Goal: Transaction & Acquisition: Download file/media

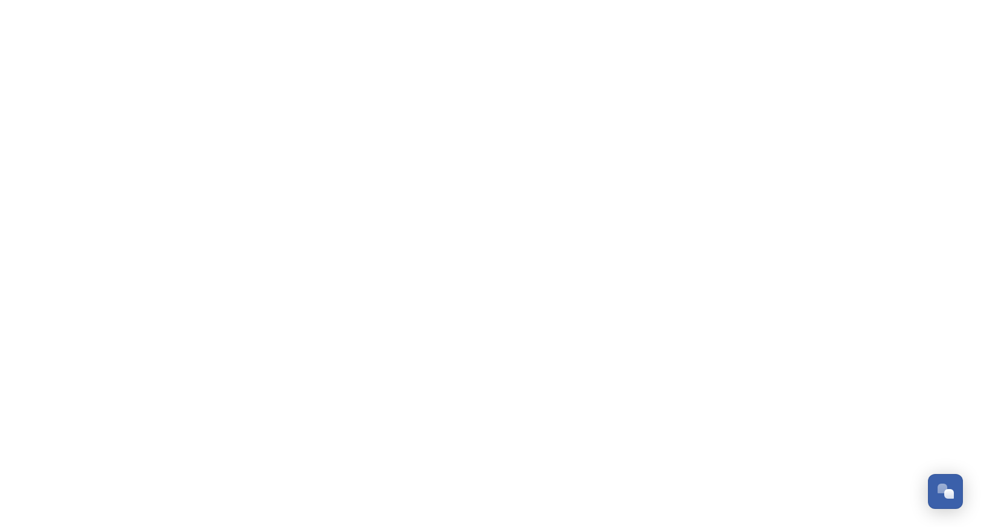
scroll to position [850, 0]
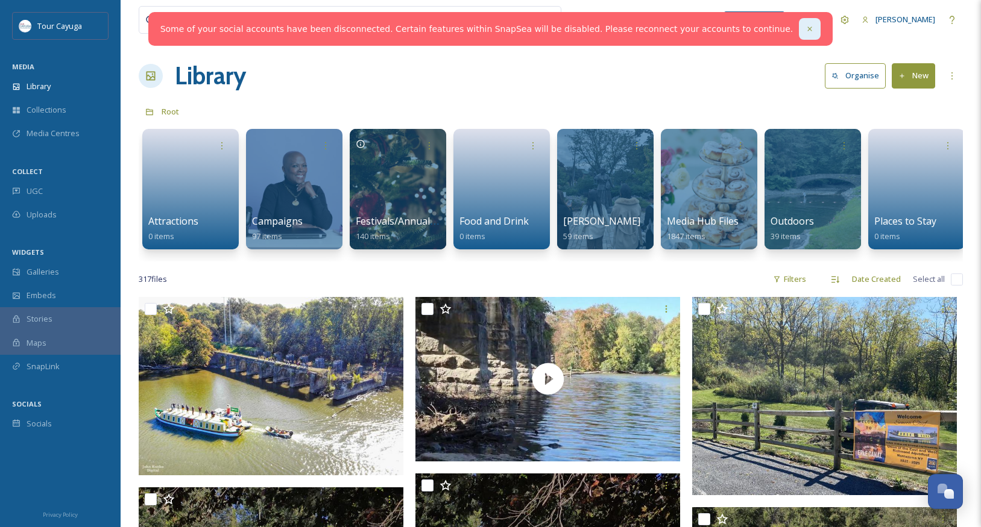
click at [805, 30] on icon at bounding box center [809, 29] width 8 height 8
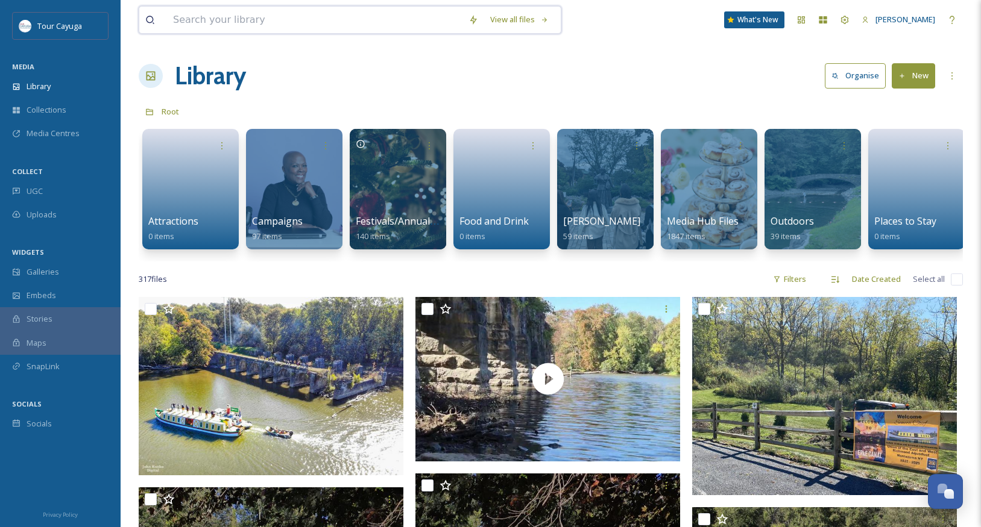
click at [283, 14] on input at bounding box center [314, 20] width 295 height 27
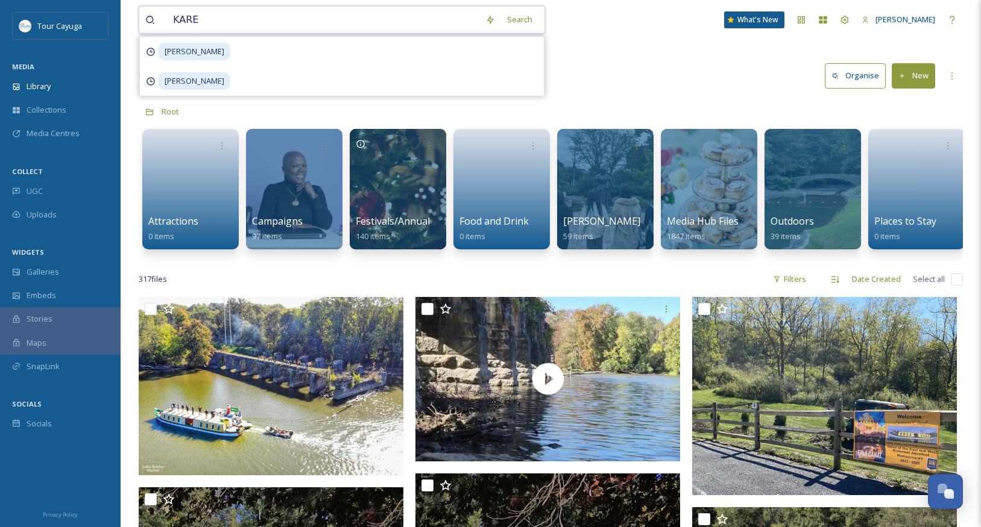
type input "[PERSON_NAME]"
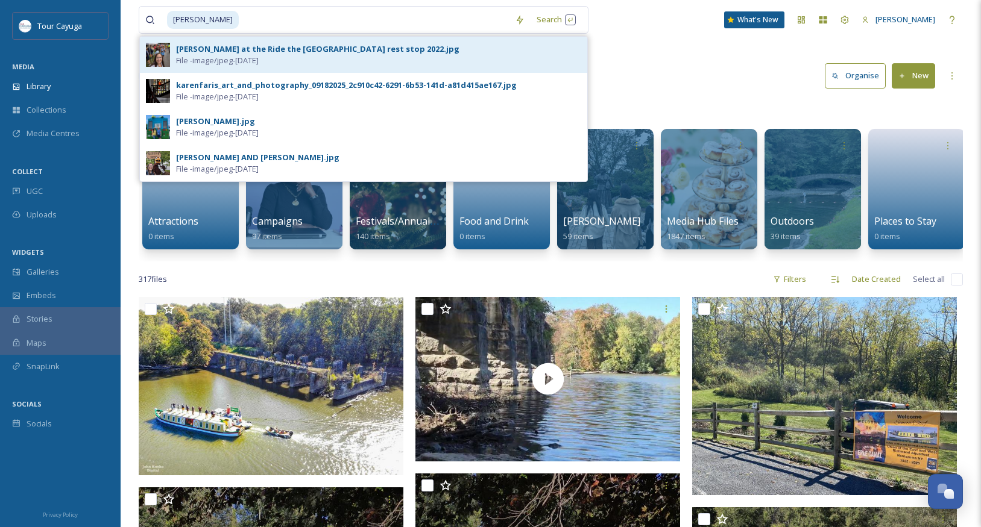
click at [205, 55] on span "File - image/jpeg - [DATE]" at bounding box center [217, 60] width 83 height 11
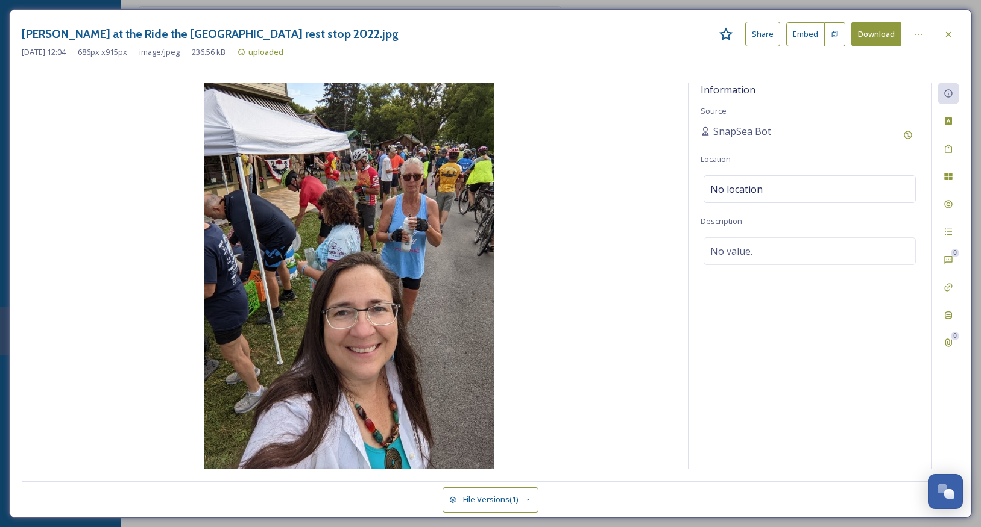
click at [874, 36] on button "Download" at bounding box center [876, 34] width 50 height 25
click at [948, 33] on icon at bounding box center [948, 35] width 10 height 10
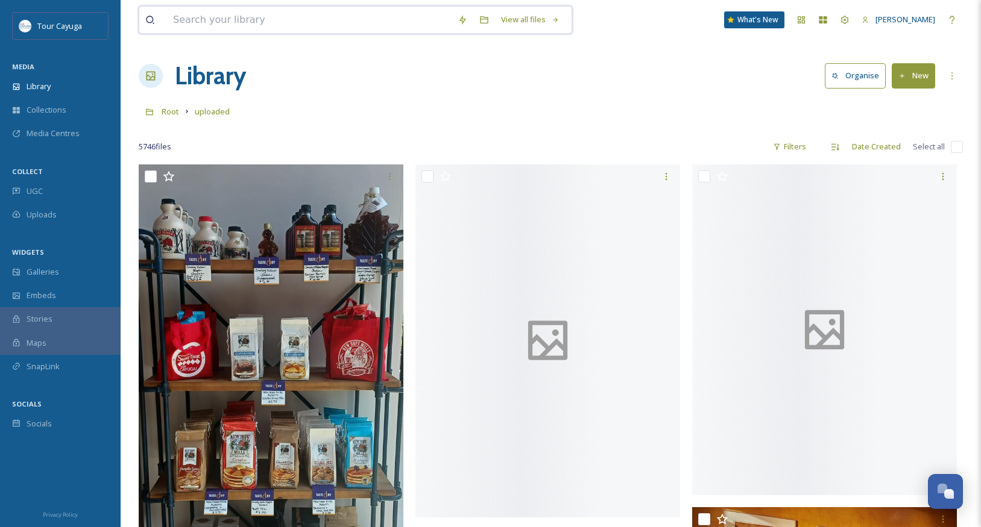
click at [289, 25] on input at bounding box center [309, 20] width 284 height 27
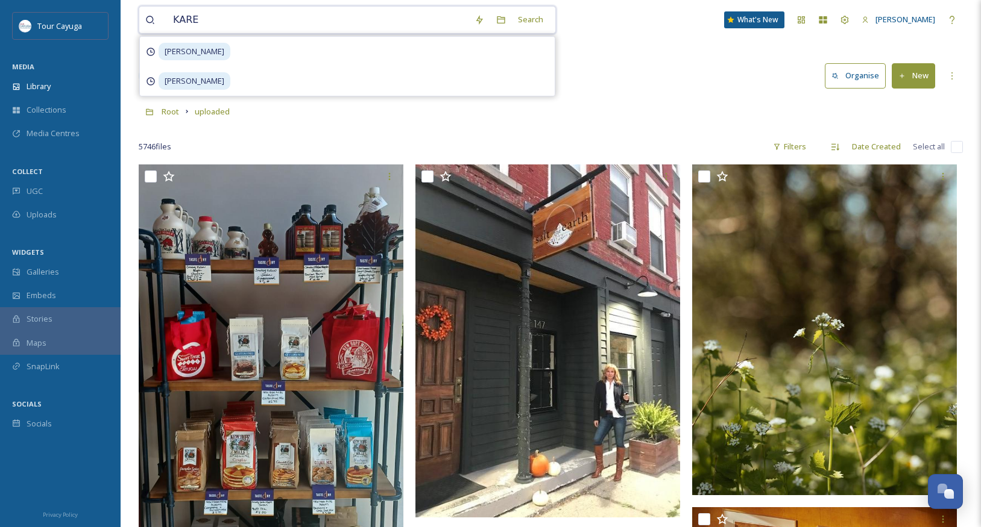
type input "[PERSON_NAME]"
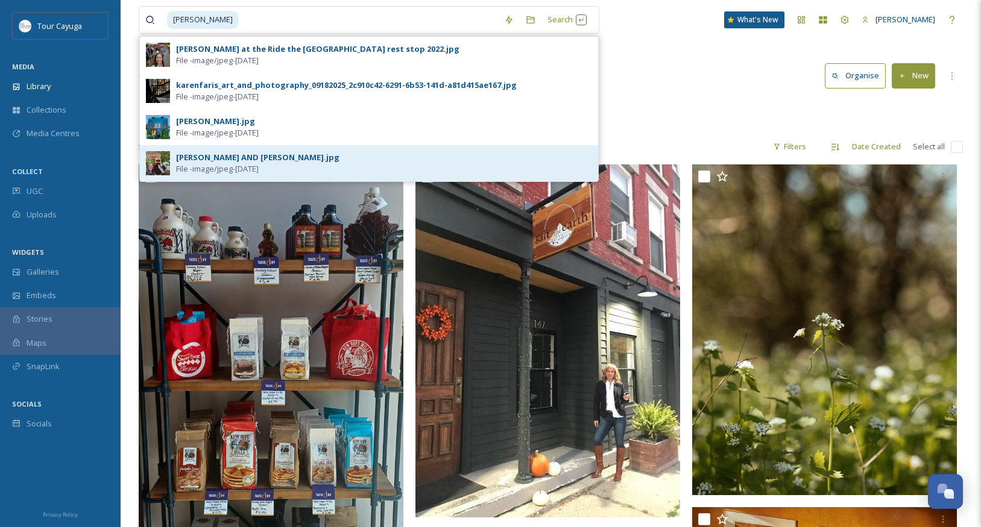
click at [259, 165] on span "File - image/jpeg - [DATE]" at bounding box center [217, 168] width 83 height 11
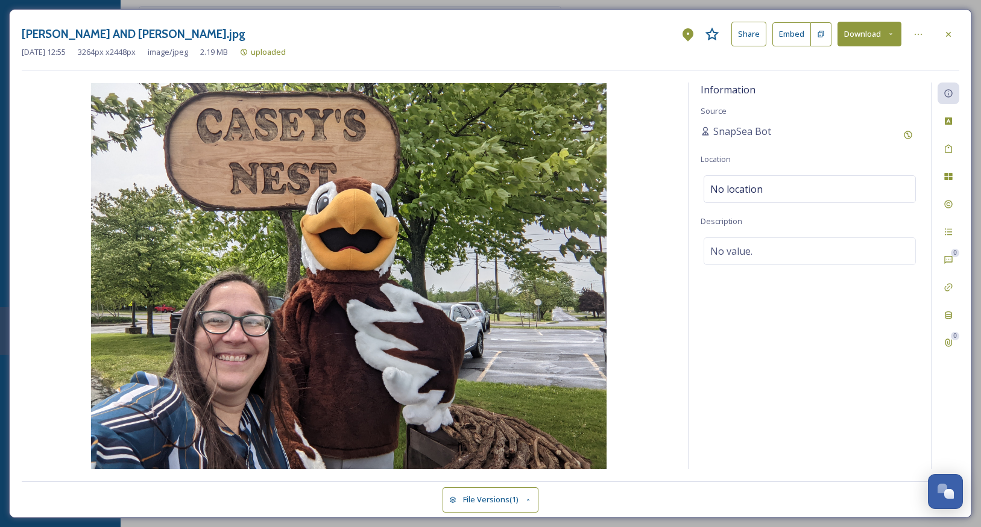
click at [616, 184] on img at bounding box center [349, 276] width 654 height 386
click at [884, 37] on button "Download" at bounding box center [869, 34] width 64 height 25
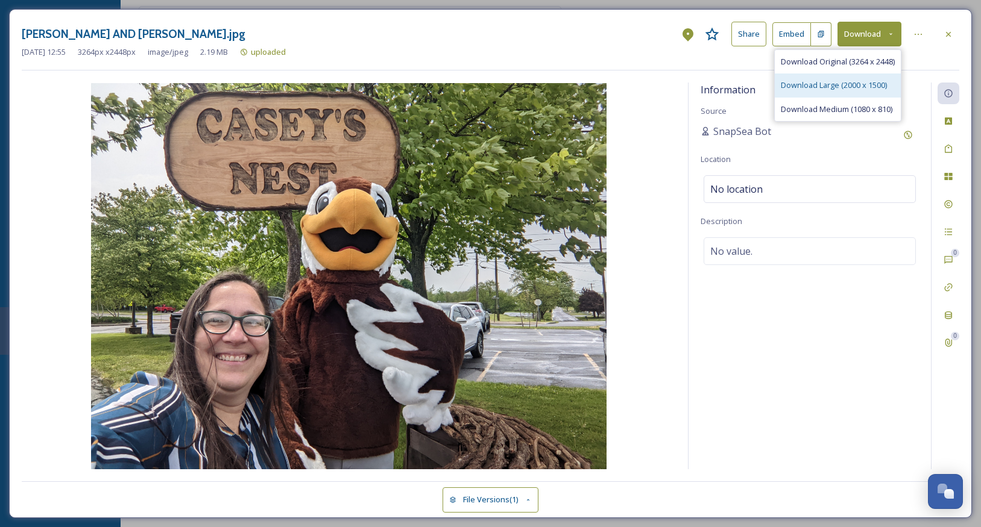
click at [817, 85] on span "Download Large (2000 x 1500)" at bounding box center [833, 85] width 106 height 11
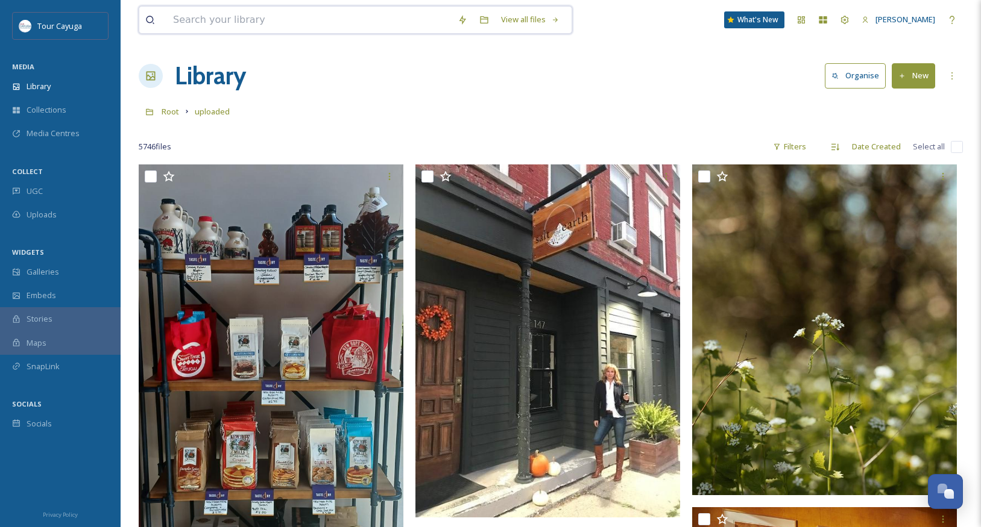
click at [233, 19] on input at bounding box center [309, 20] width 284 height 27
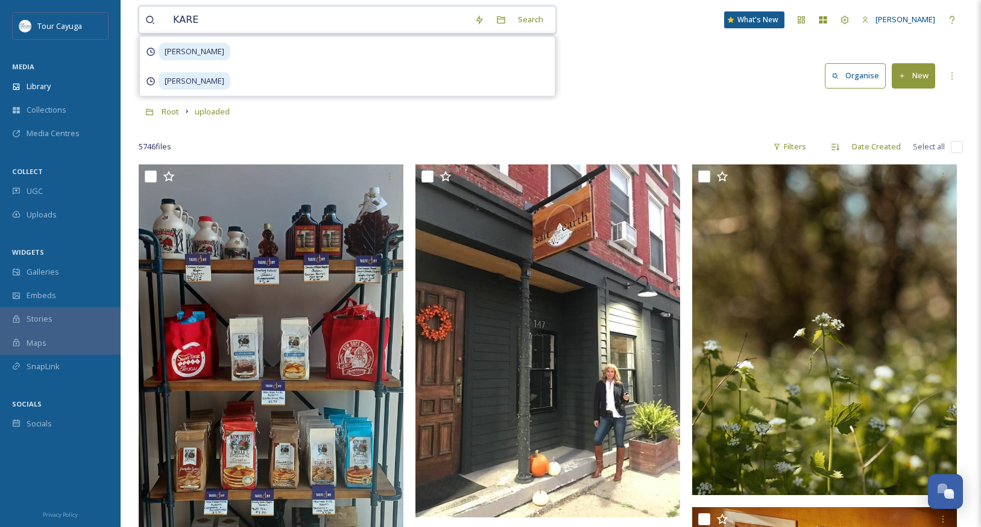
type input "[PERSON_NAME]"
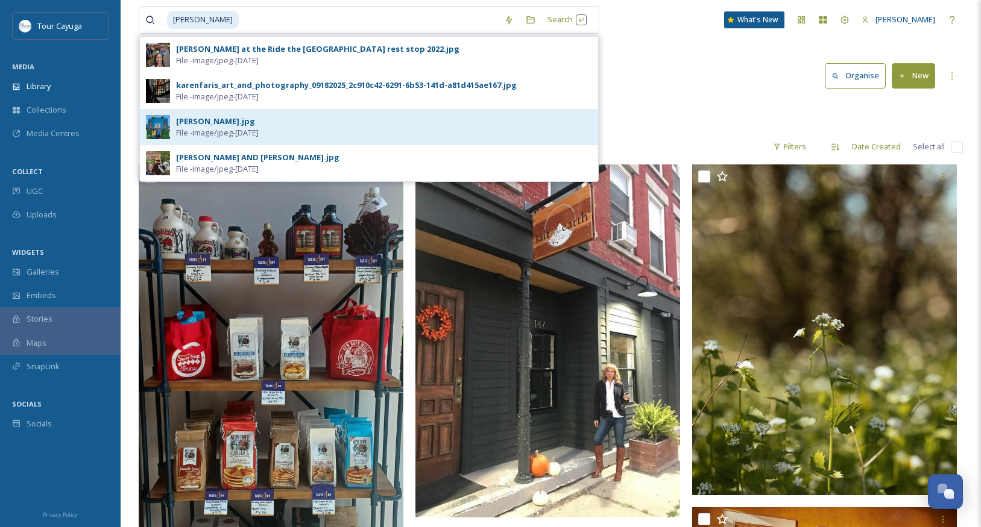
click at [199, 124] on div "[PERSON_NAME].jpg" at bounding box center [215, 121] width 79 height 11
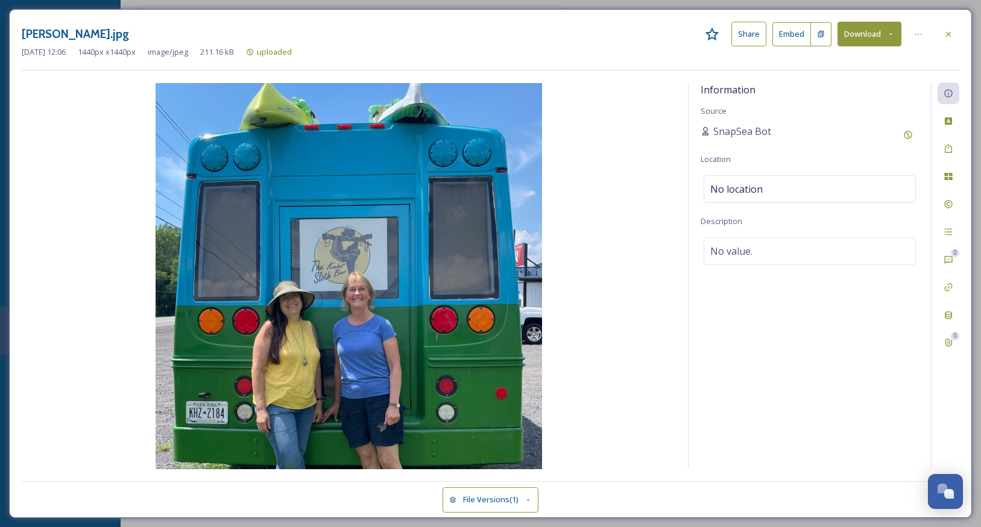
click at [883, 30] on button "Download" at bounding box center [869, 34] width 64 height 25
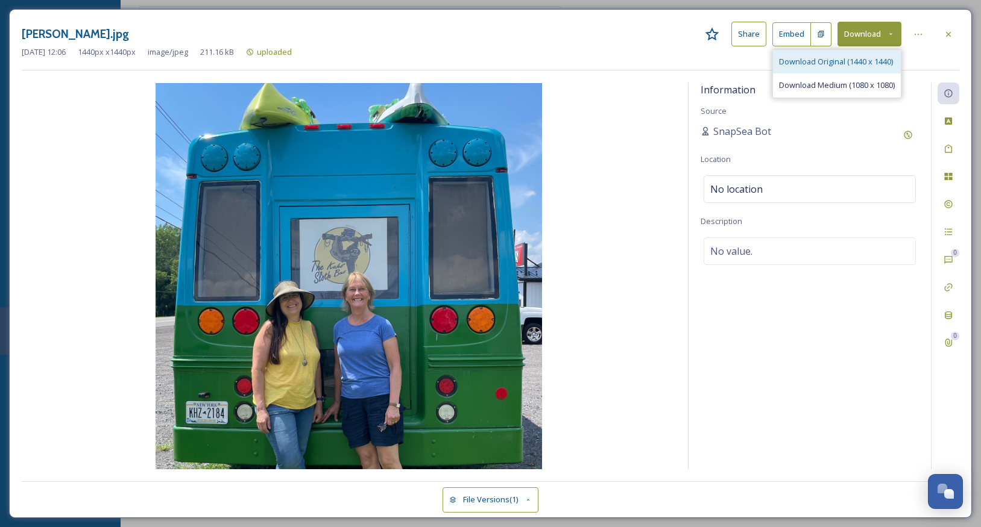
click at [833, 60] on span "Download Original (1440 x 1440)" at bounding box center [836, 61] width 114 height 11
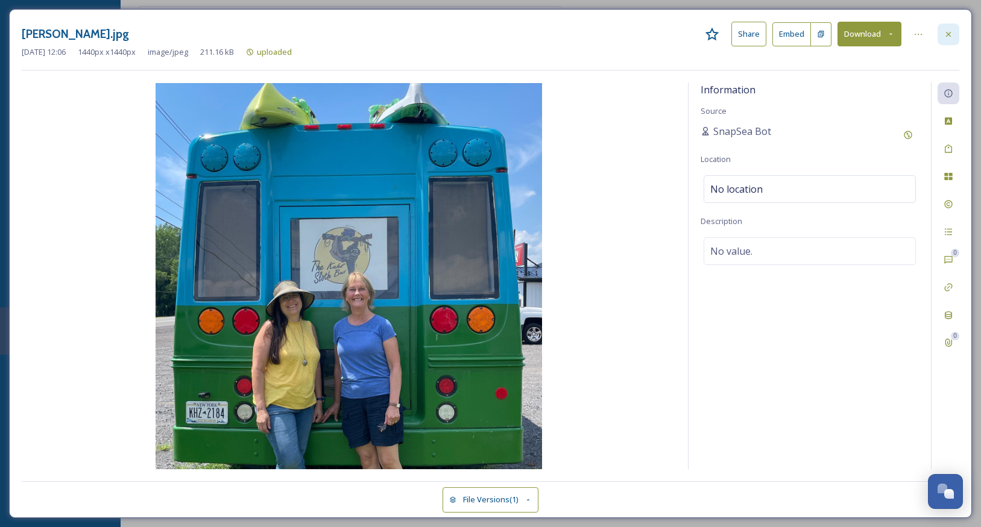
click at [949, 34] on icon at bounding box center [948, 35] width 10 height 10
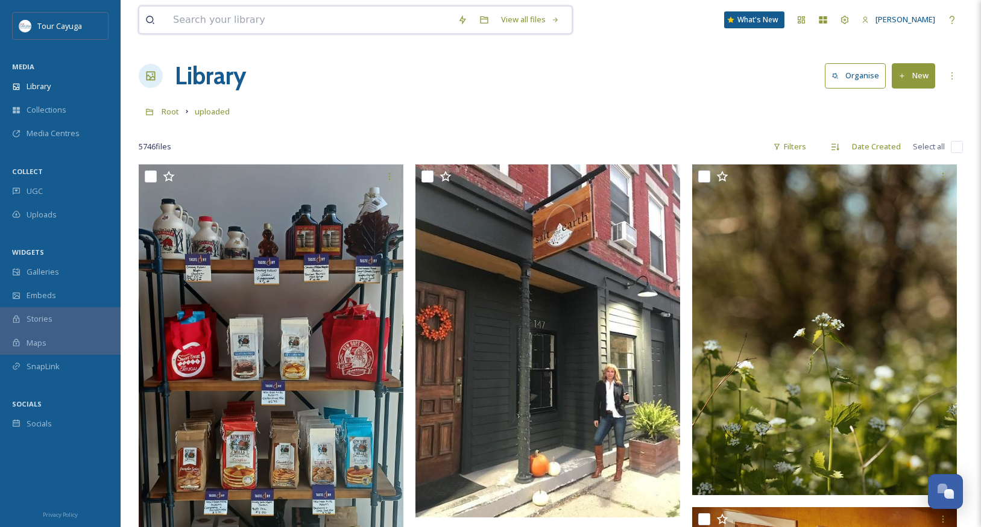
click at [222, 24] on input at bounding box center [309, 20] width 284 height 27
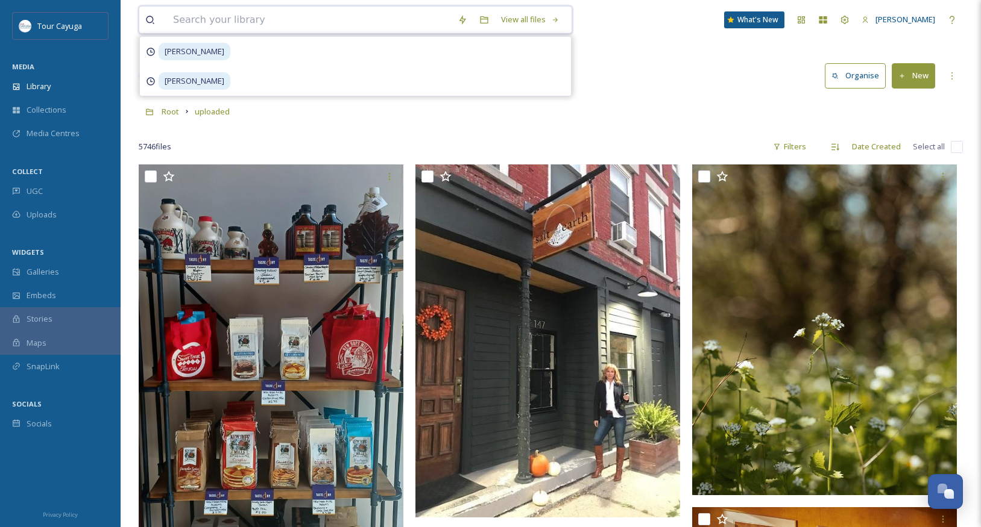
type input "M"
type input "KAYAK"
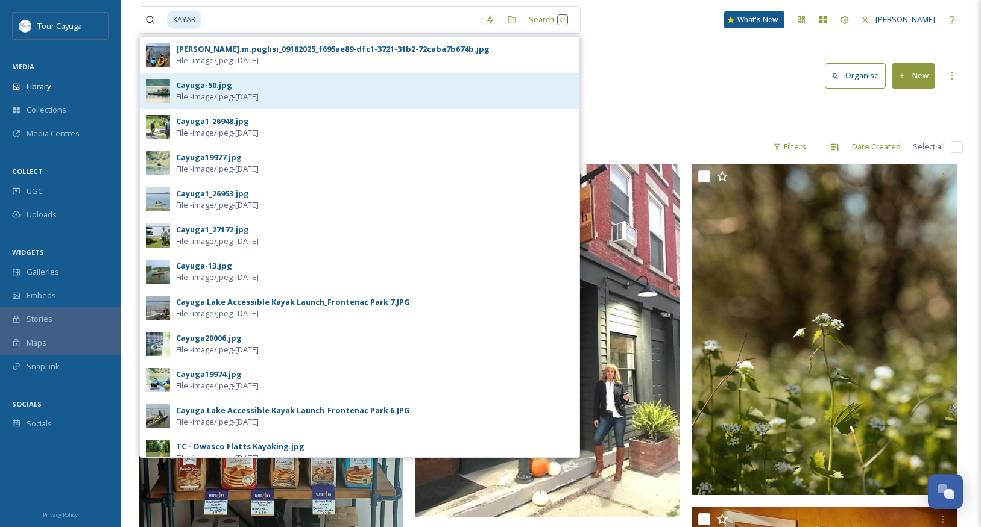
click at [347, 98] on div "Cayuga-50.jpg File - image/jpeg - [DATE]" at bounding box center [374, 91] width 397 height 23
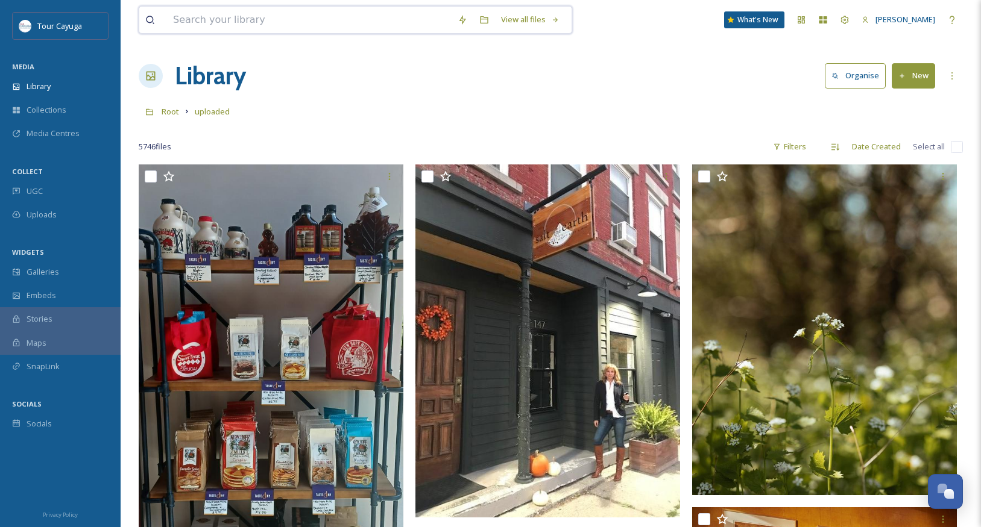
click at [352, 25] on input at bounding box center [309, 20] width 284 height 27
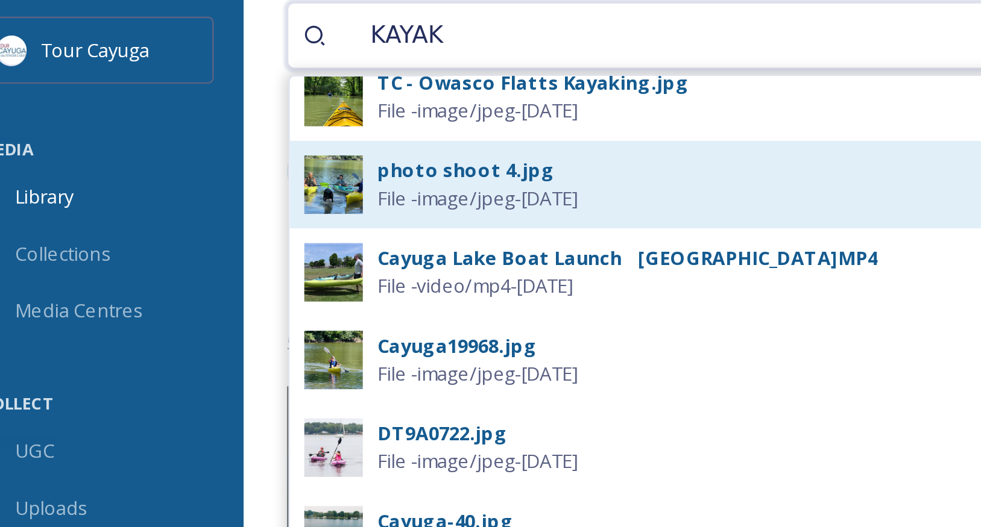
scroll to position [407, 0]
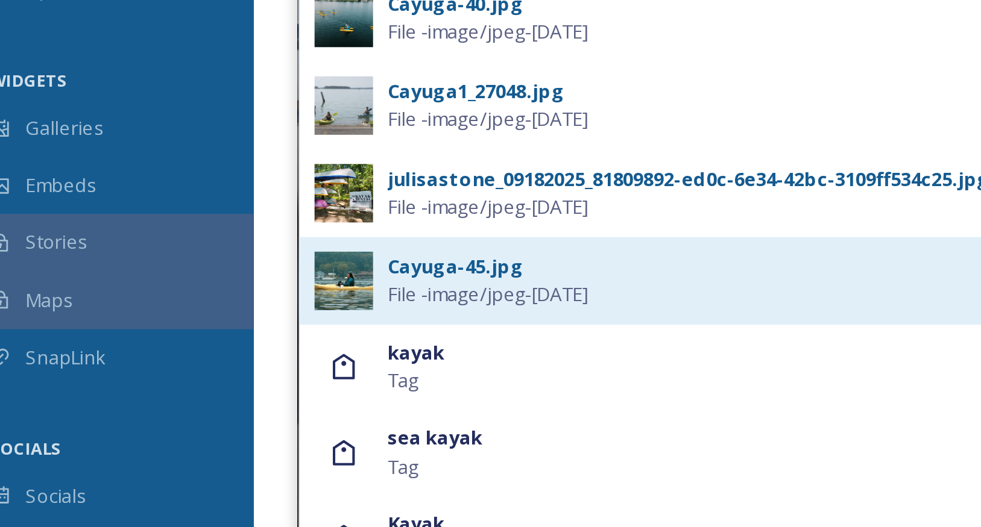
type input "KAYAK"
click at [176, 324] on div "Cayuga-45.jpg" at bounding box center [204, 329] width 56 height 11
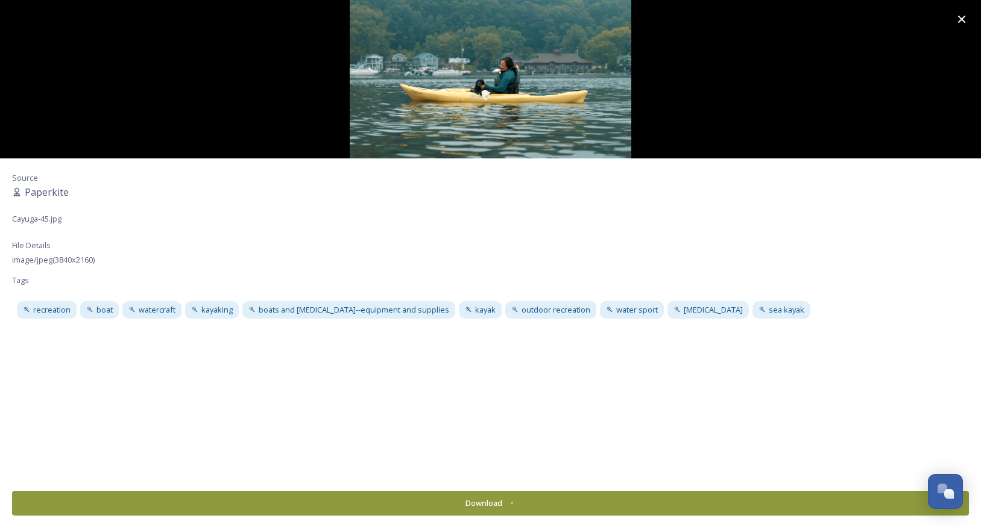
click at [536, 92] on img at bounding box center [490, 79] width 981 height 158
click at [544, 95] on img at bounding box center [490, 79] width 981 height 158
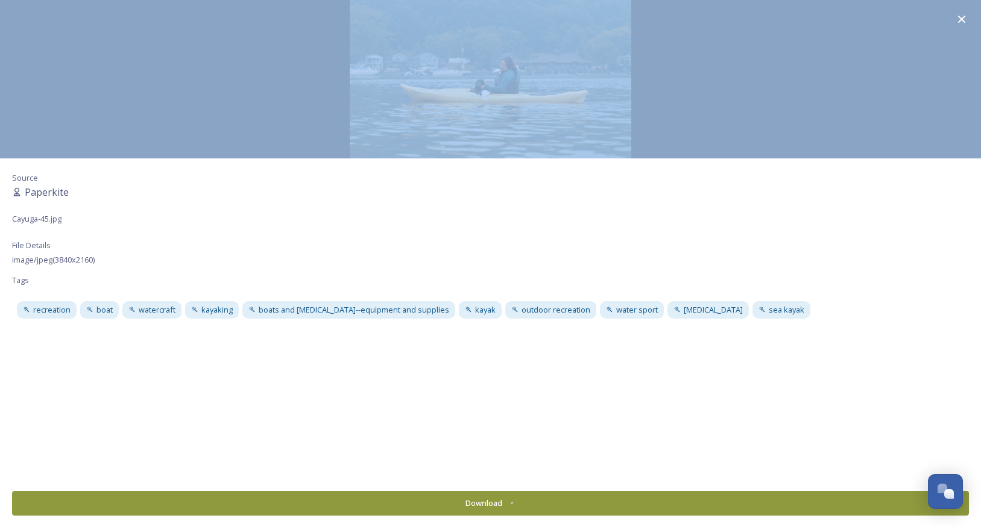
click at [544, 95] on img at bounding box center [490, 79] width 981 height 158
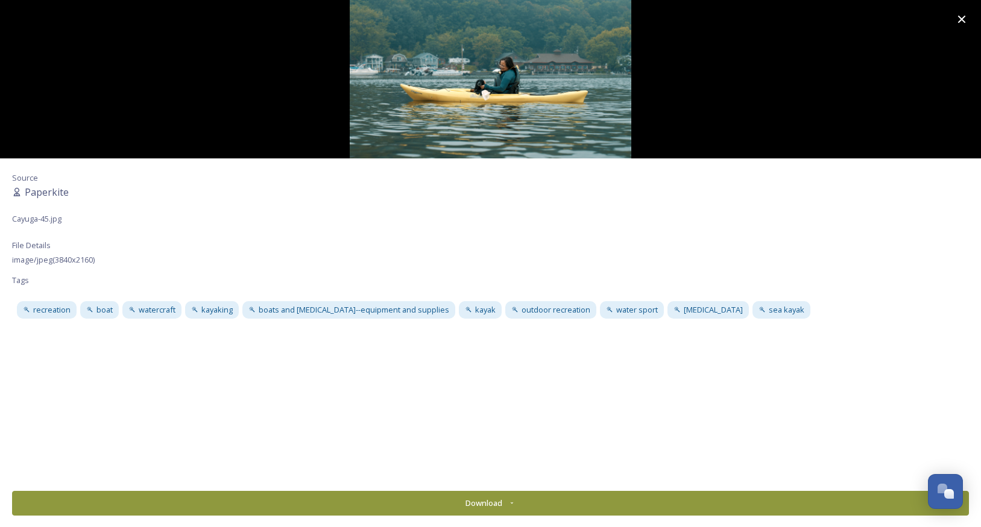
click at [563, 276] on div "Source Paperkite Cayuga-45.jpg File Details image/jpeg ( 3840 x 2160 ) Tags rec…" at bounding box center [490, 320] width 981 height 324
click at [958, 21] on icon at bounding box center [961, 19] width 14 height 14
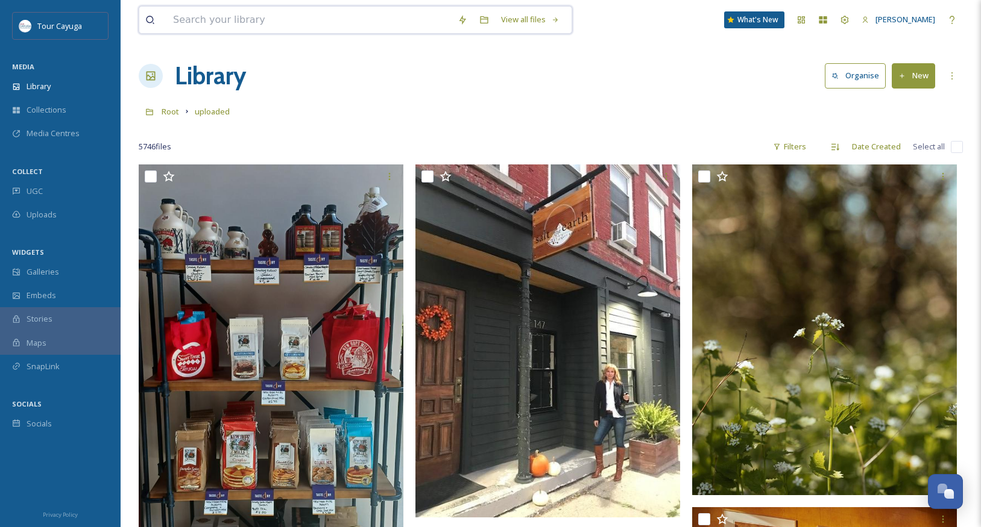
click at [216, 20] on input at bounding box center [309, 20] width 284 height 27
type input "K"
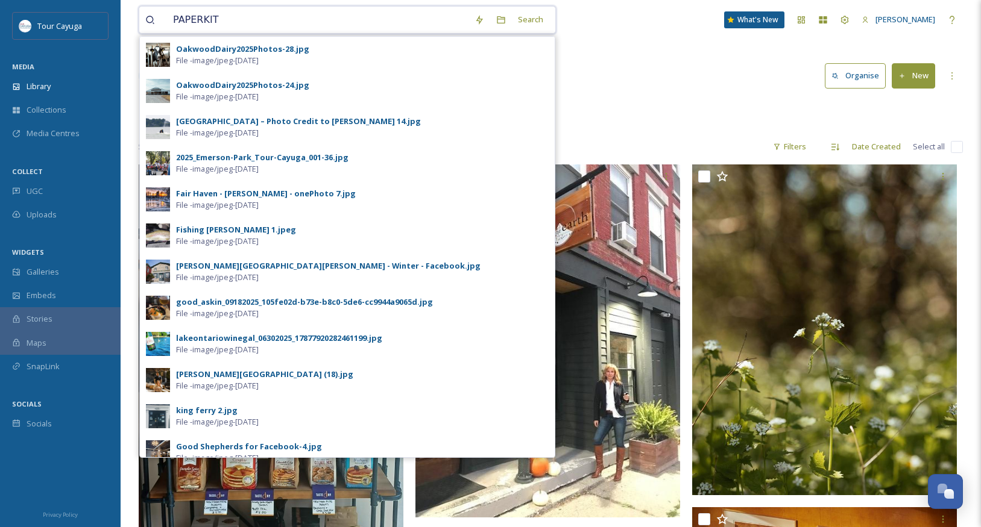
type input "PAPERKITE"
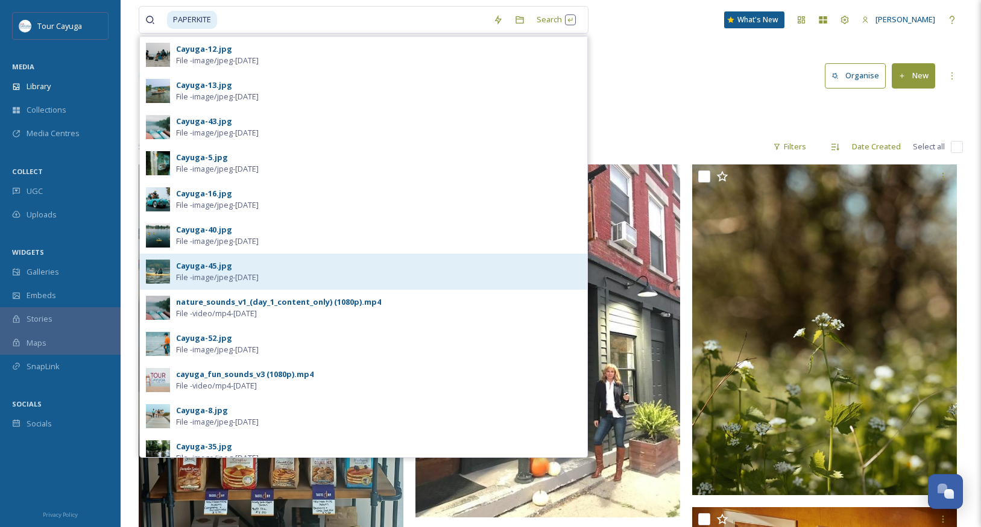
click at [199, 272] on span "File - image/jpeg - [DATE]" at bounding box center [217, 277] width 83 height 11
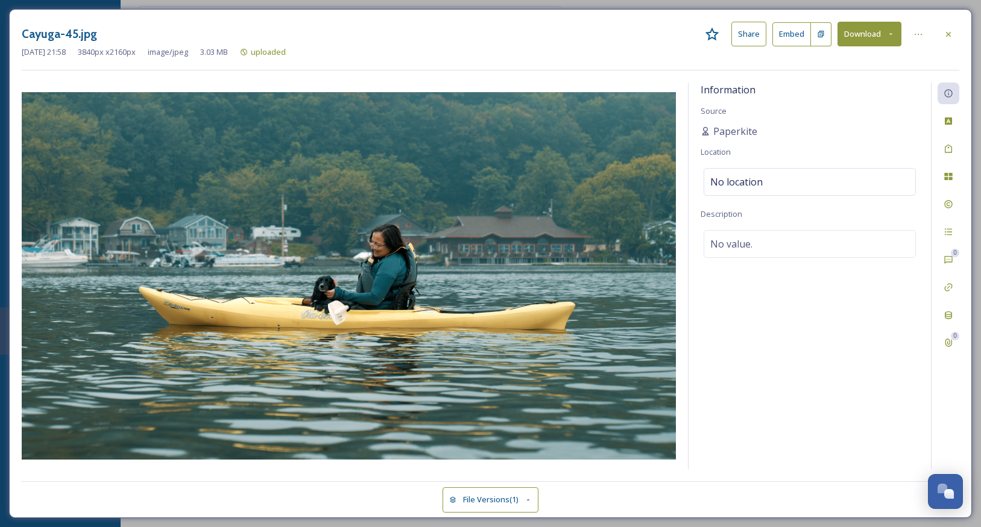
click at [882, 32] on button "Download" at bounding box center [869, 34] width 64 height 25
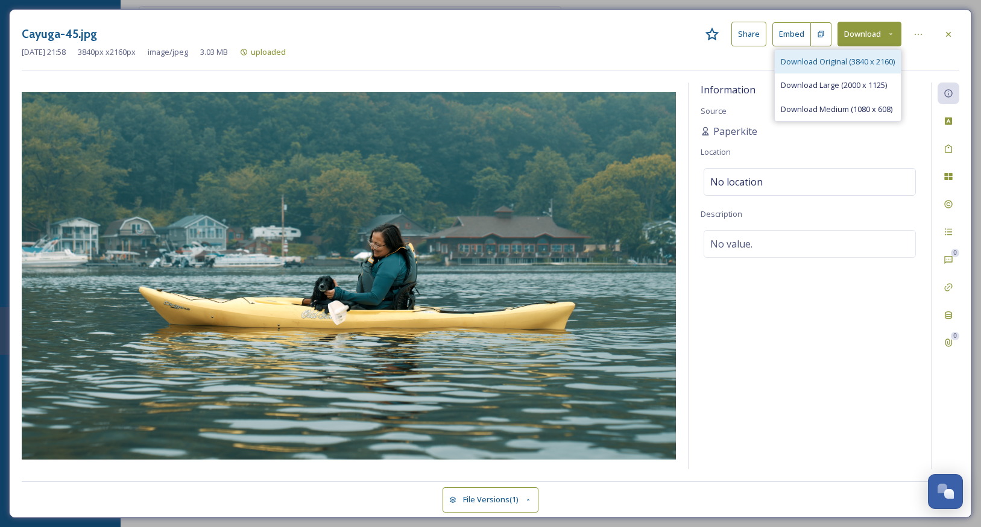
click at [838, 61] on span "Download Original (3840 x 2160)" at bounding box center [837, 61] width 114 height 11
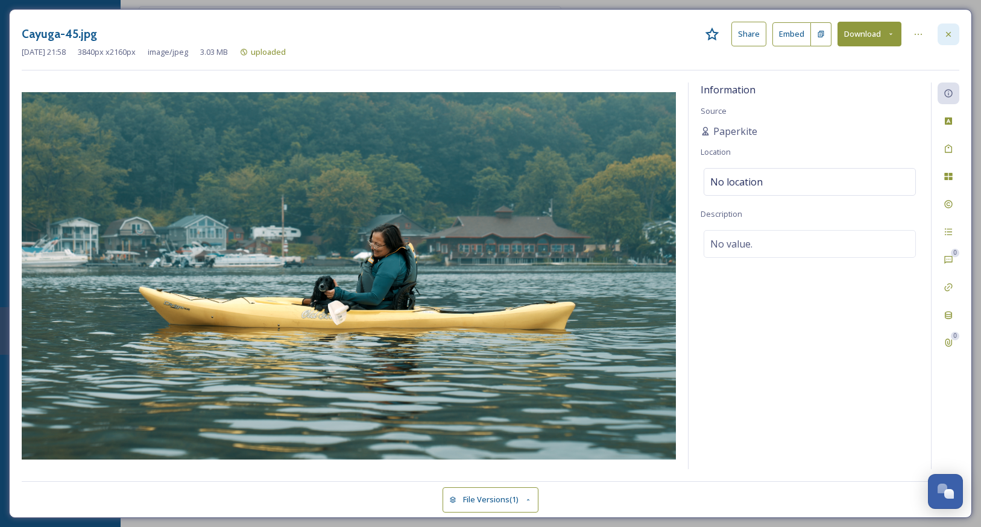
click at [947, 36] on icon at bounding box center [948, 35] width 10 height 10
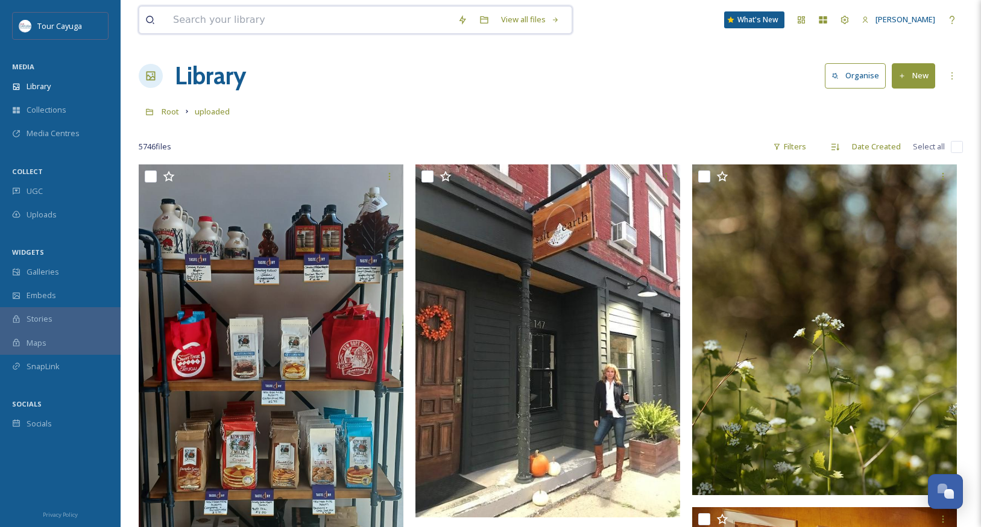
click at [210, 31] on input at bounding box center [309, 20] width 284 height 27
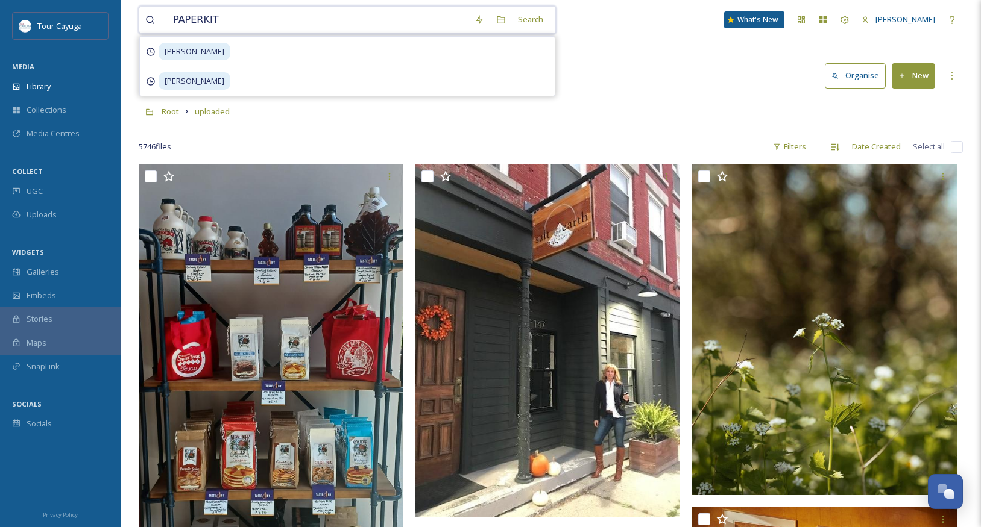
type input "PAPERKITE"
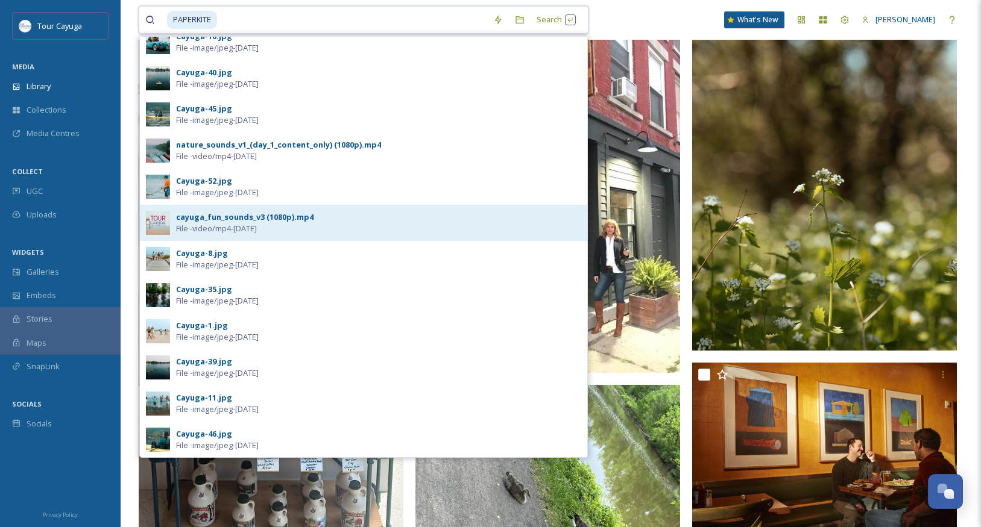
scroll to position [157, 0]
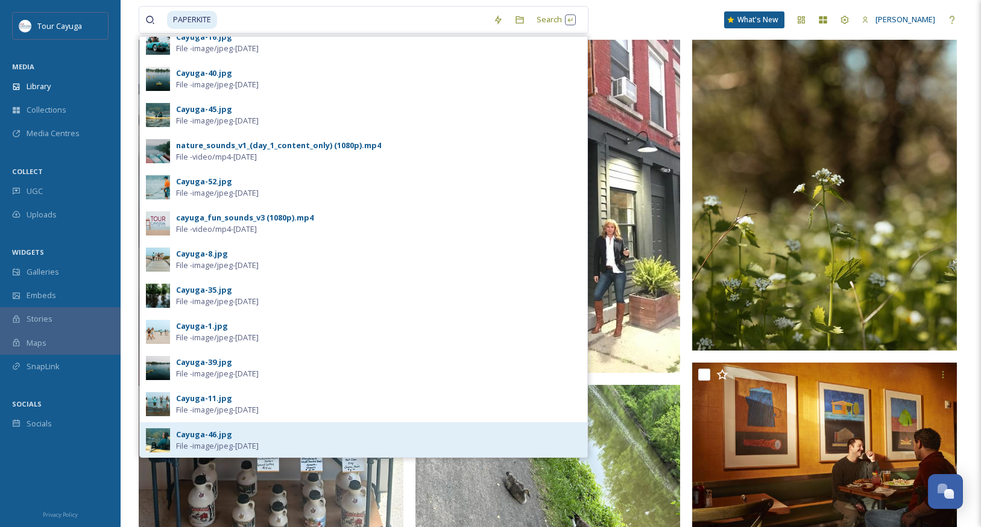
click at [206, 444] on span "File - image/jpeg - [DATE]" at bounding box center [217, 446] width 83 height 11
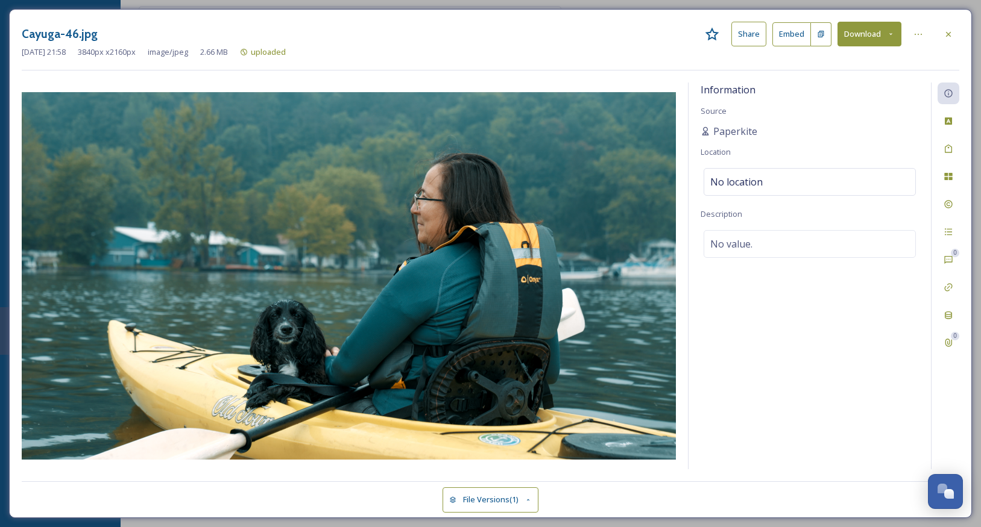
click at [865, 37] on button "Download" at bounding box center [869, 34] width 64 height 25
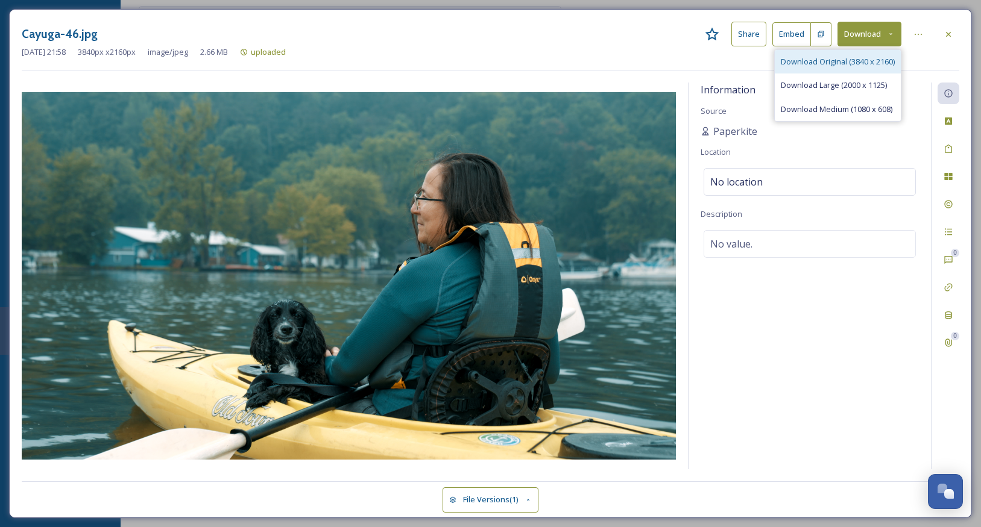
click at [847, 61] on span "Download Original (3840 x 2160)" at bounding box center [837, 61] width 114 height 11
